Goal: Information Seeking & Learning: Learn about a topic

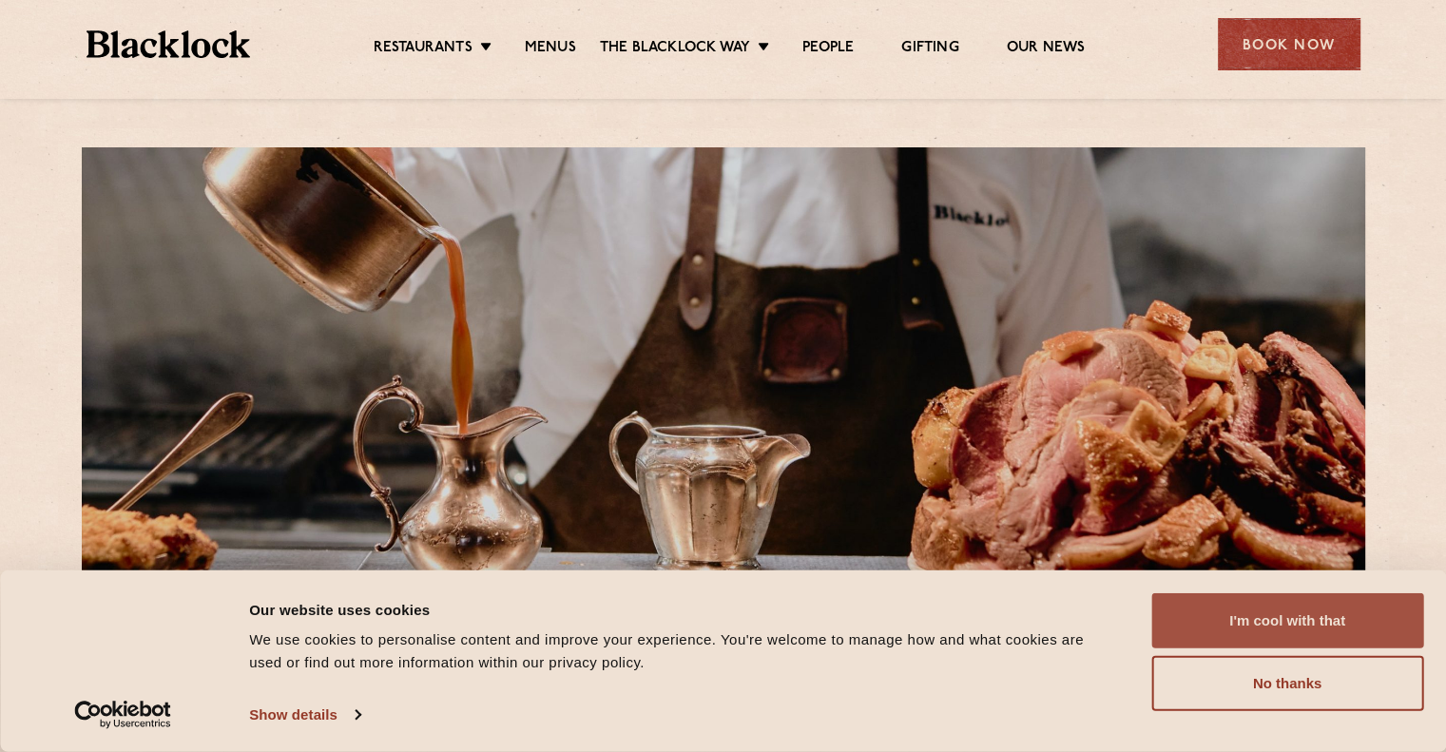
drag, startPoint x: 1285, startPoint y: 612, endPoint x: 1251, endPoint y: 611, distance: 34.2
click at [1285, 613] on button "I'm cool with that" at bounding box center [1287, 620] width 272 height 55
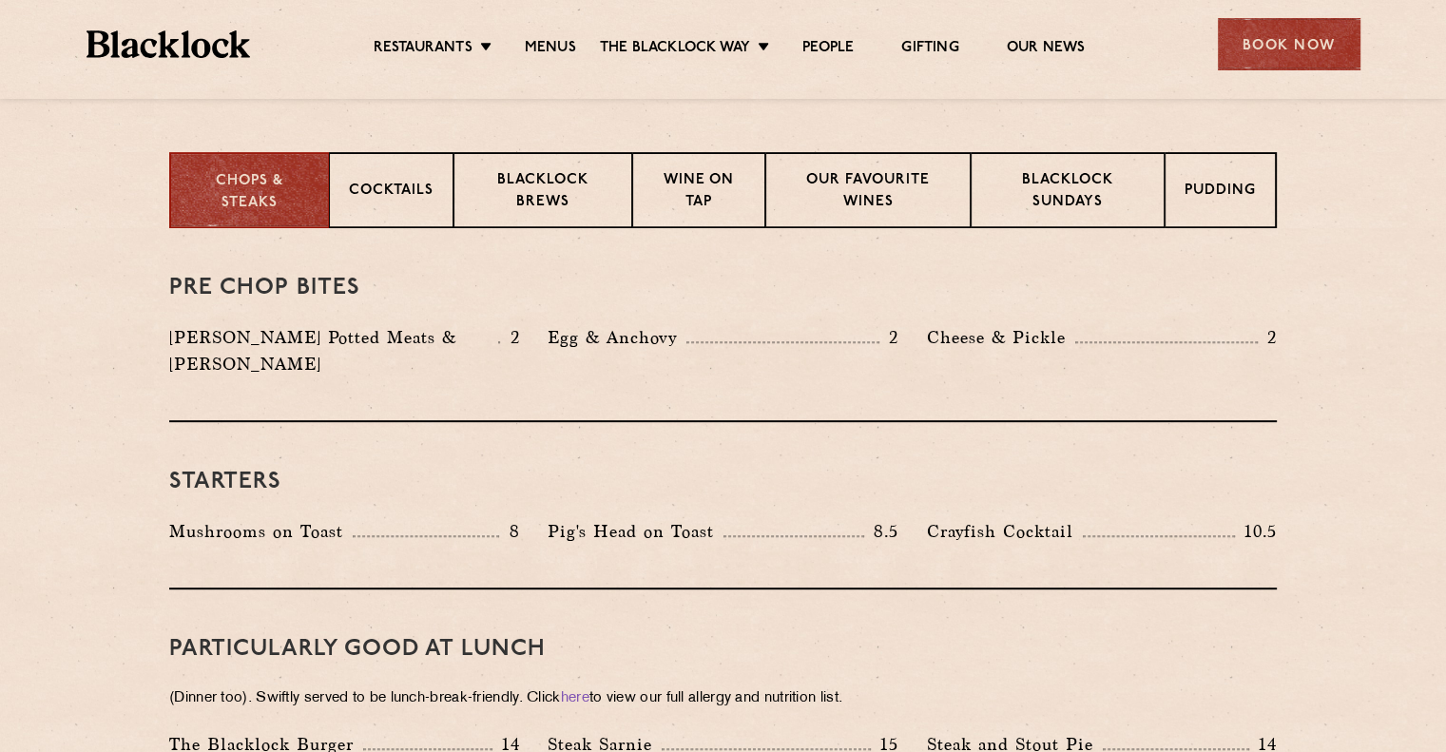
scroll to position [570, 0]
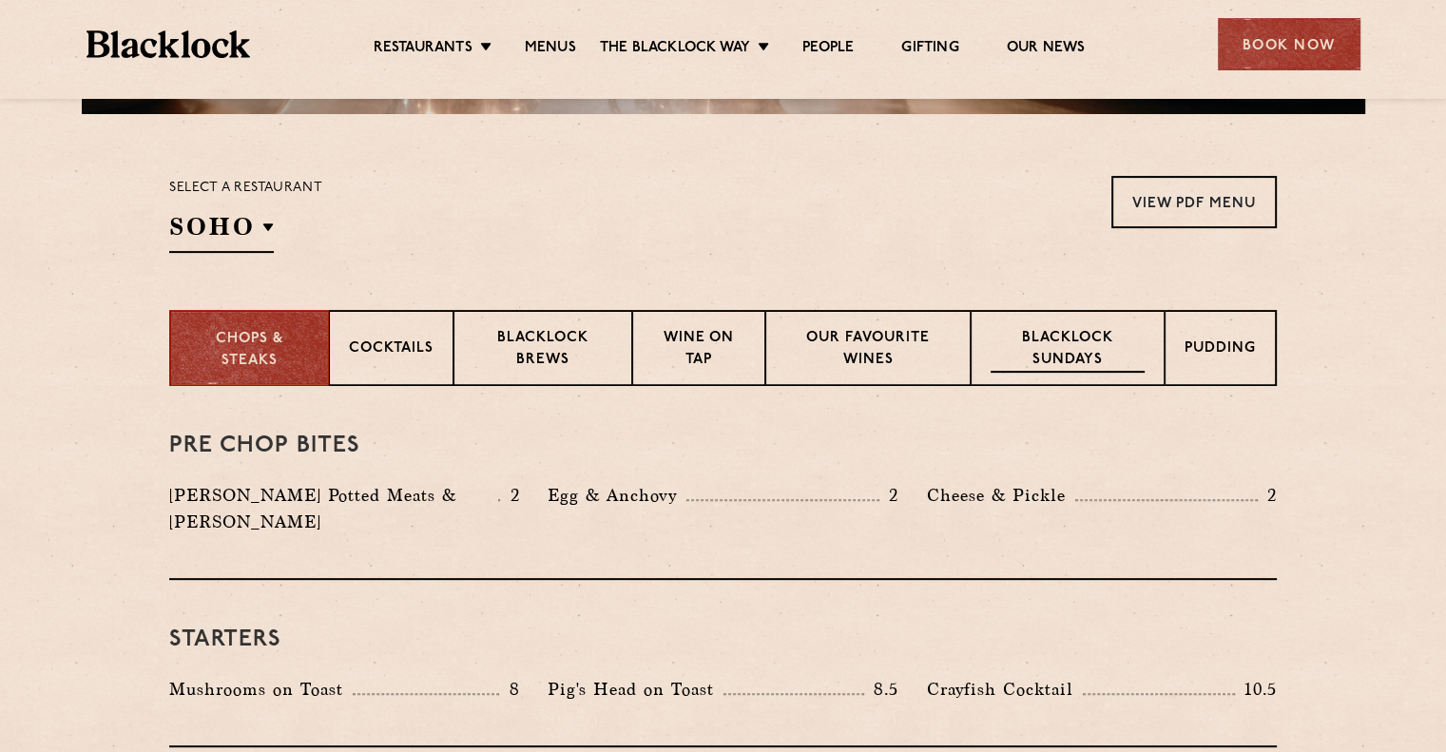
click at [1113, 348] on p "Blacklock Sundays" at bounding box center [1067, 350] width 154 height 45
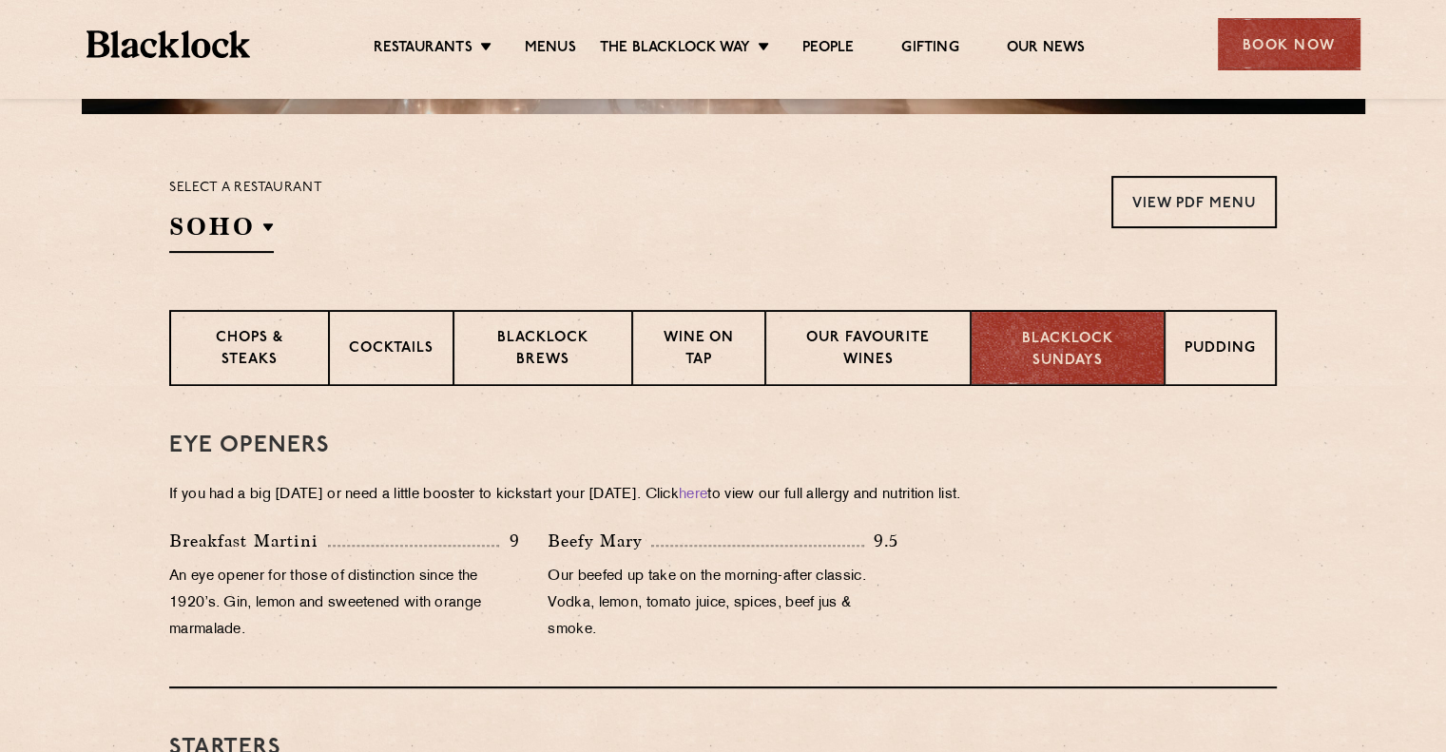
click at [1082, 336] on p "Blacklock Sundays" at bounding box center [1067, 350] width 154 height 43
drag, startPoint x: 311, startPoint y: 496, endPoint x: 419, endPoint y: 493, distance: 108.4
click at [419, 493] on p "If you had a big [DATE] or need a little booster to kickstart your [DATE]. Clic…" at bounding box center [722, 495] width 1107 height 27
click at [562, 497] on p "If you had a big [DATE] or need a little booster to kickstart your [DATE]. Clic…" at bounding box center [722, 495] width 1107 height 27
click at [1245, 340] on p "Pudding" at bounding box center [1220, 350] width 71 height 24
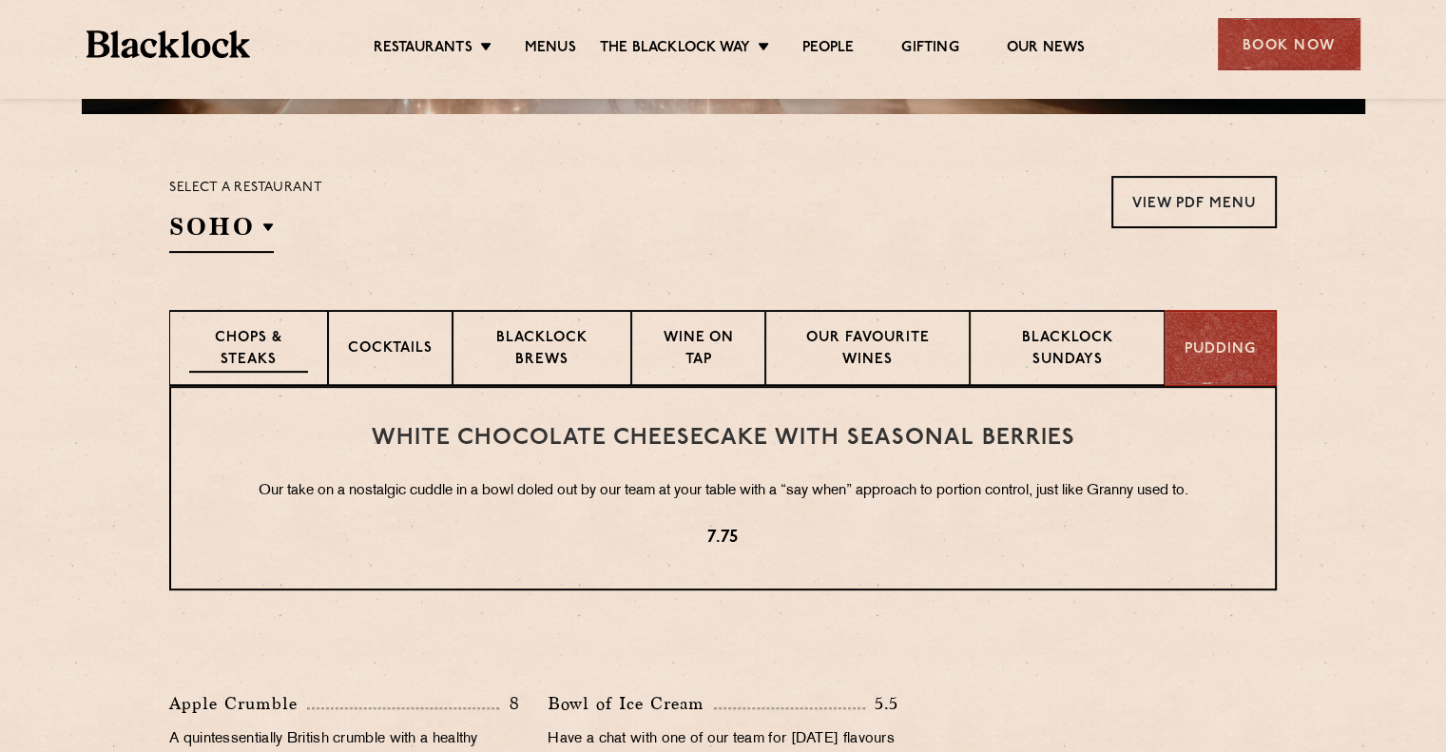
click at [258, 345] on p "Chops & Steaks" at bounding box center [248, 350] width 119 height 45
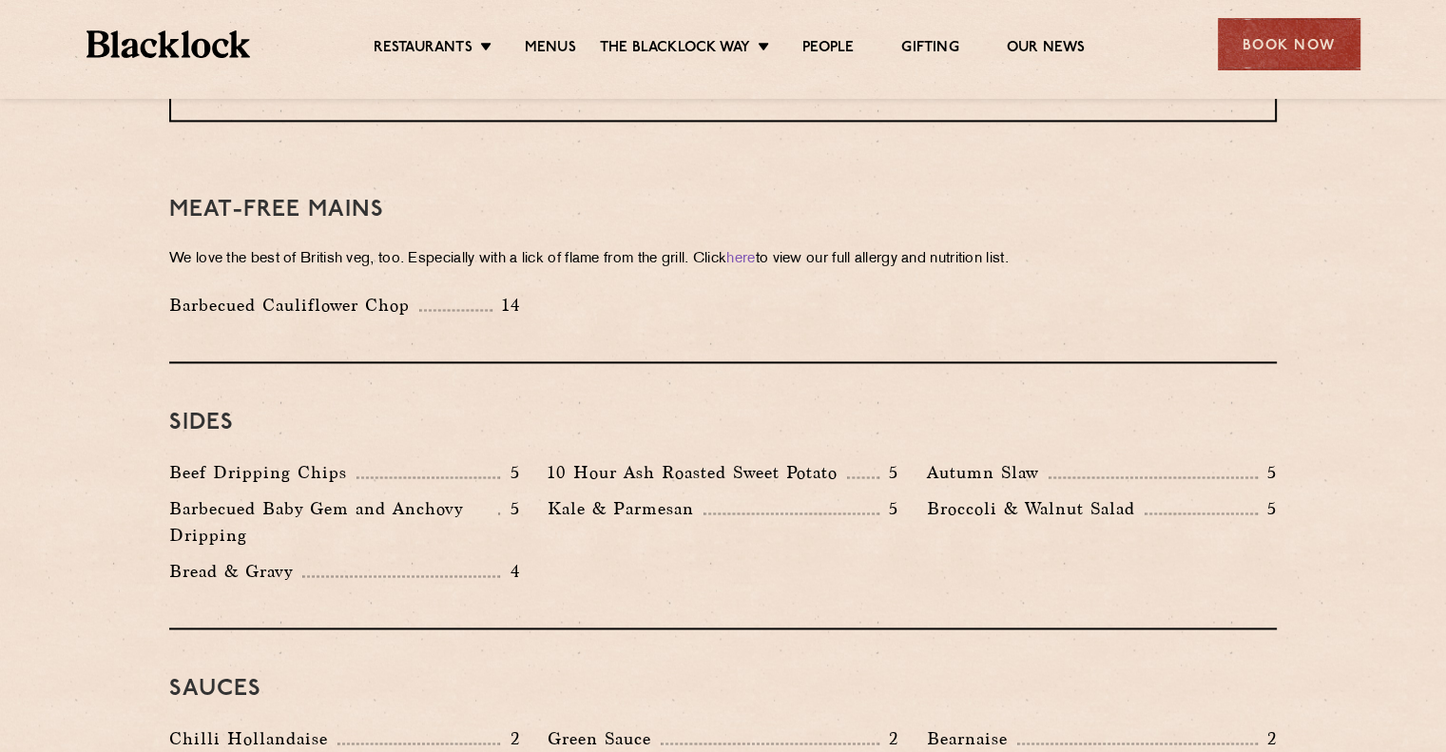
scroll to position [2661, 0]
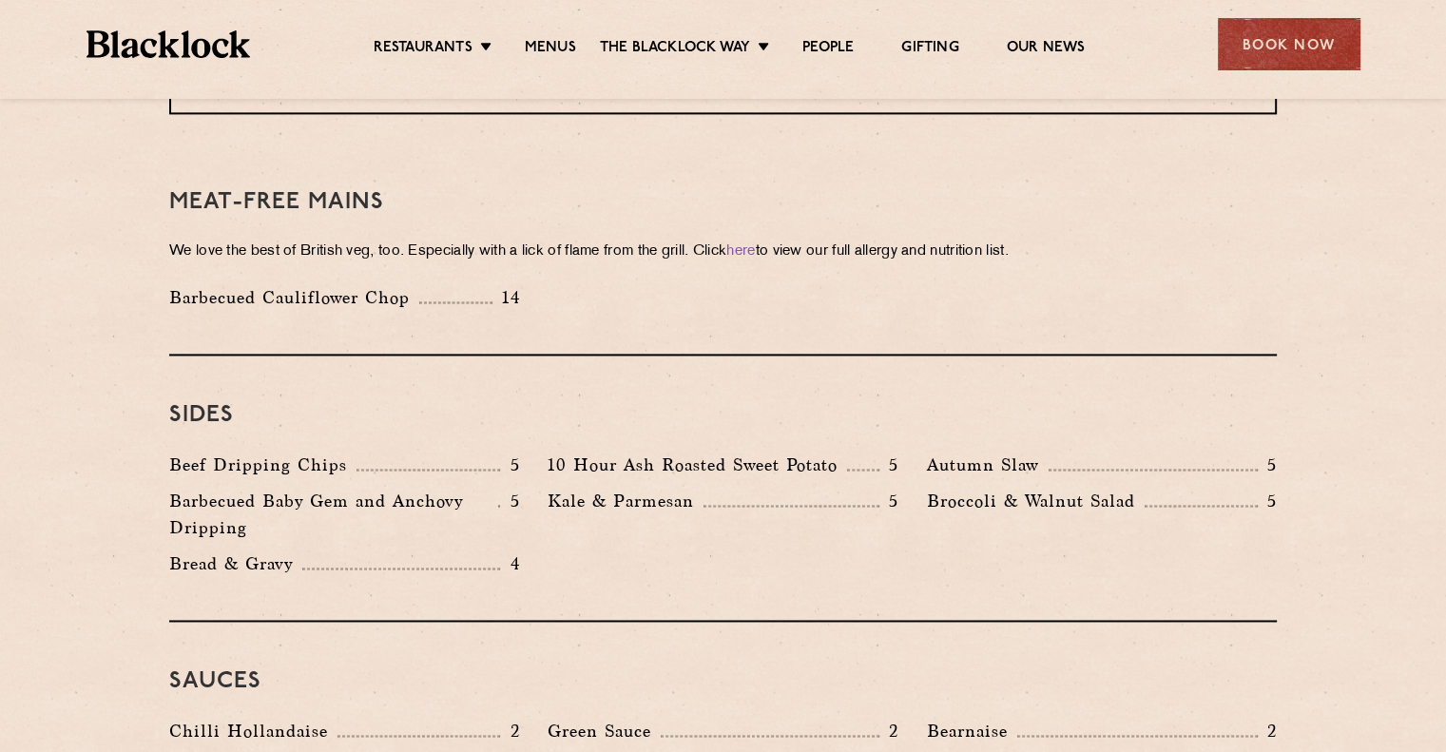
click at [1006, 488] on div "Broccoli & Walnut Salad 5" at bounding box center [1101, 519] width 378 height 63
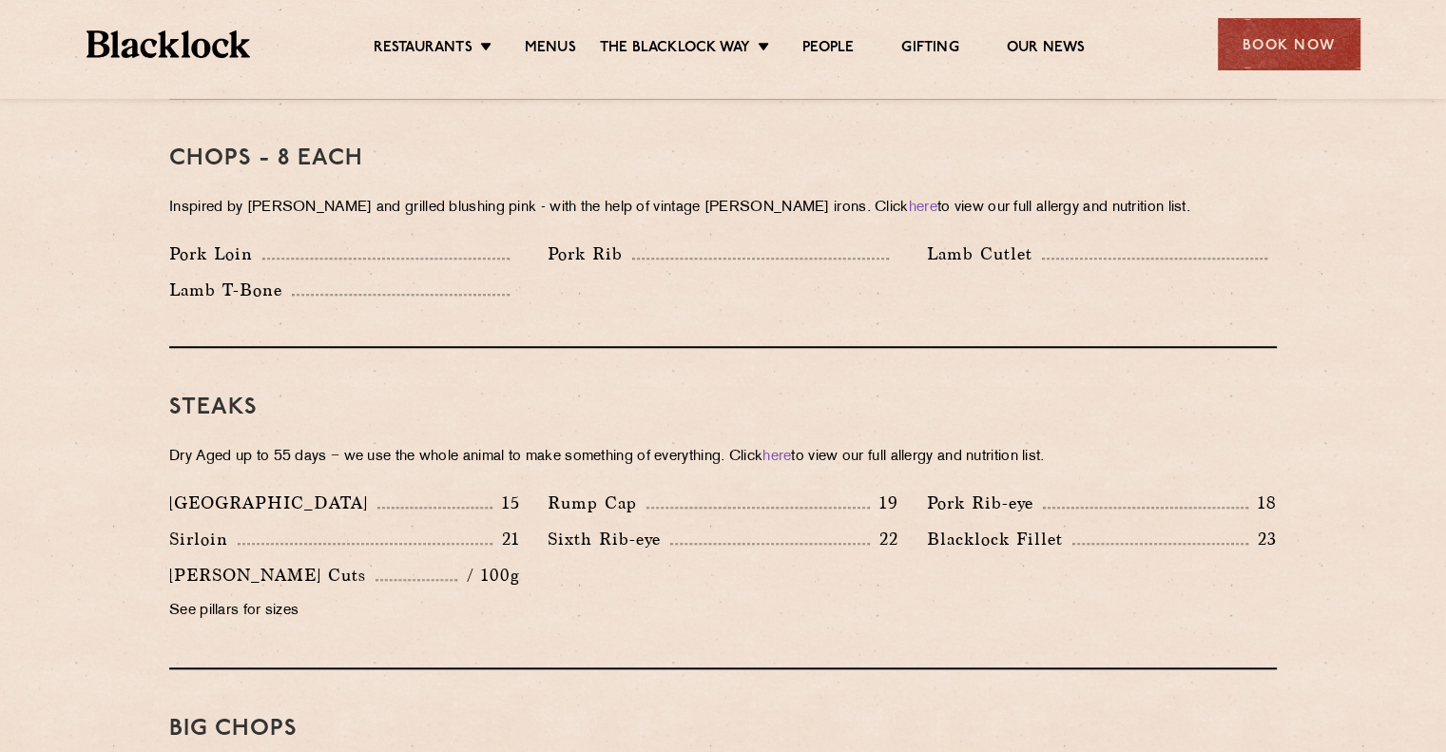
scroll to position [760, 0]
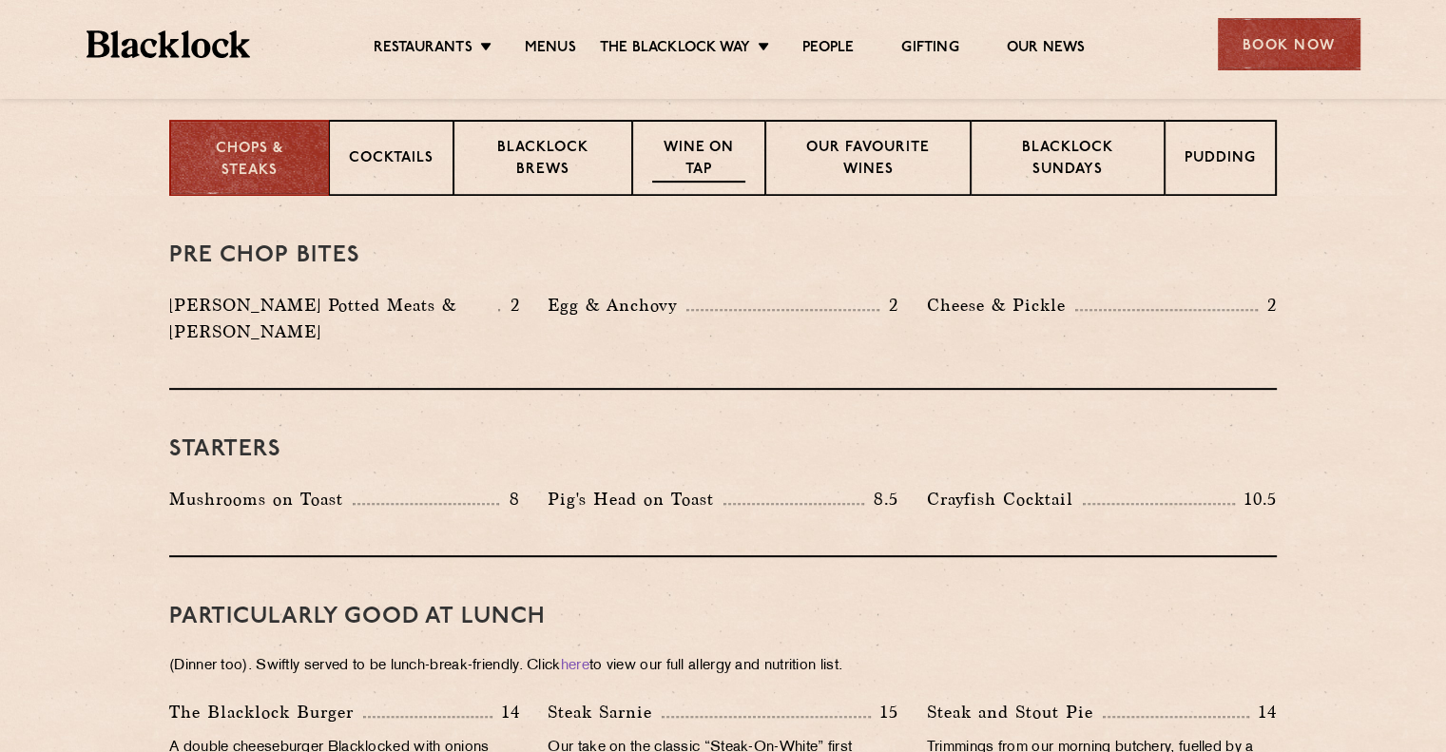
click at [696, 159] on p "Wine on Tap" at bounding box center [698, 160] width 93 height 45
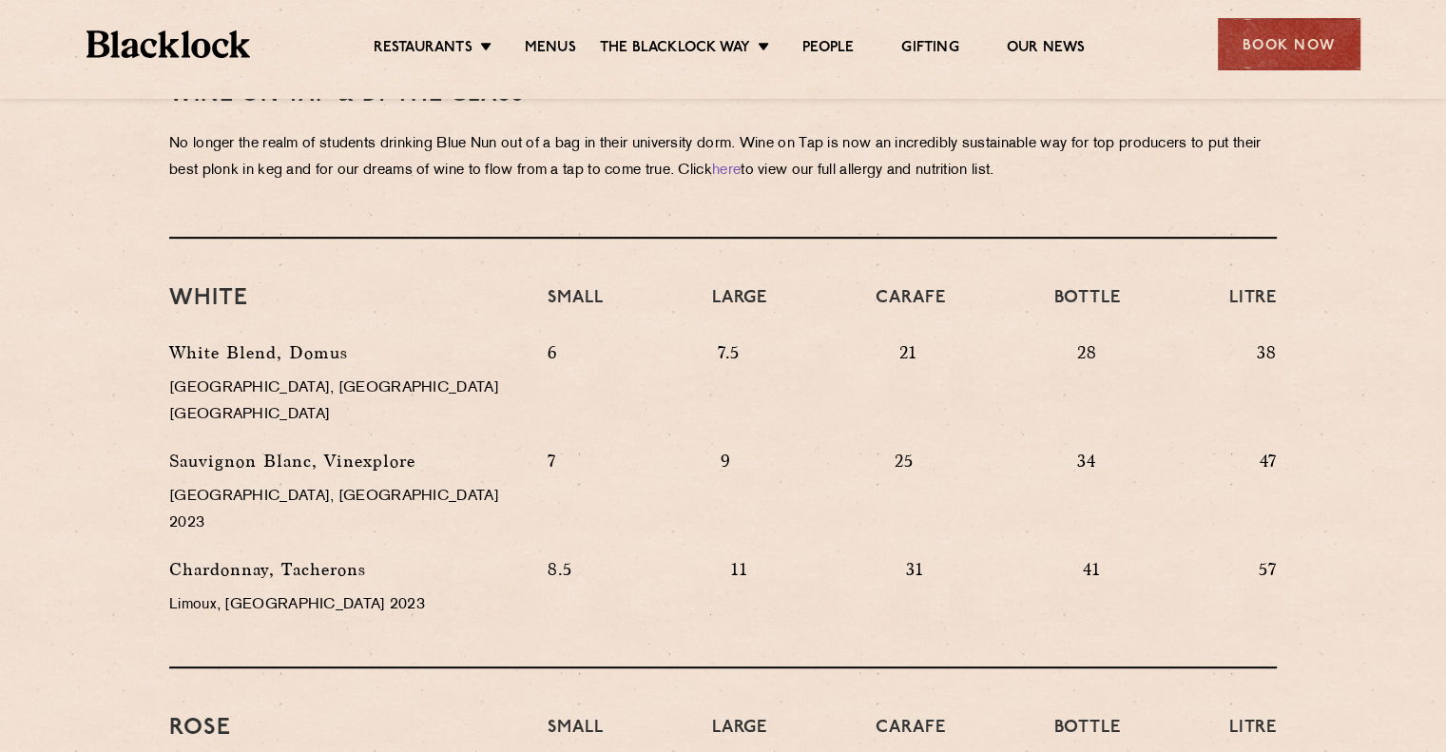
scroll to position [936, 0]
